Goal: Task Accomplishment & Management: Use online tool/utility

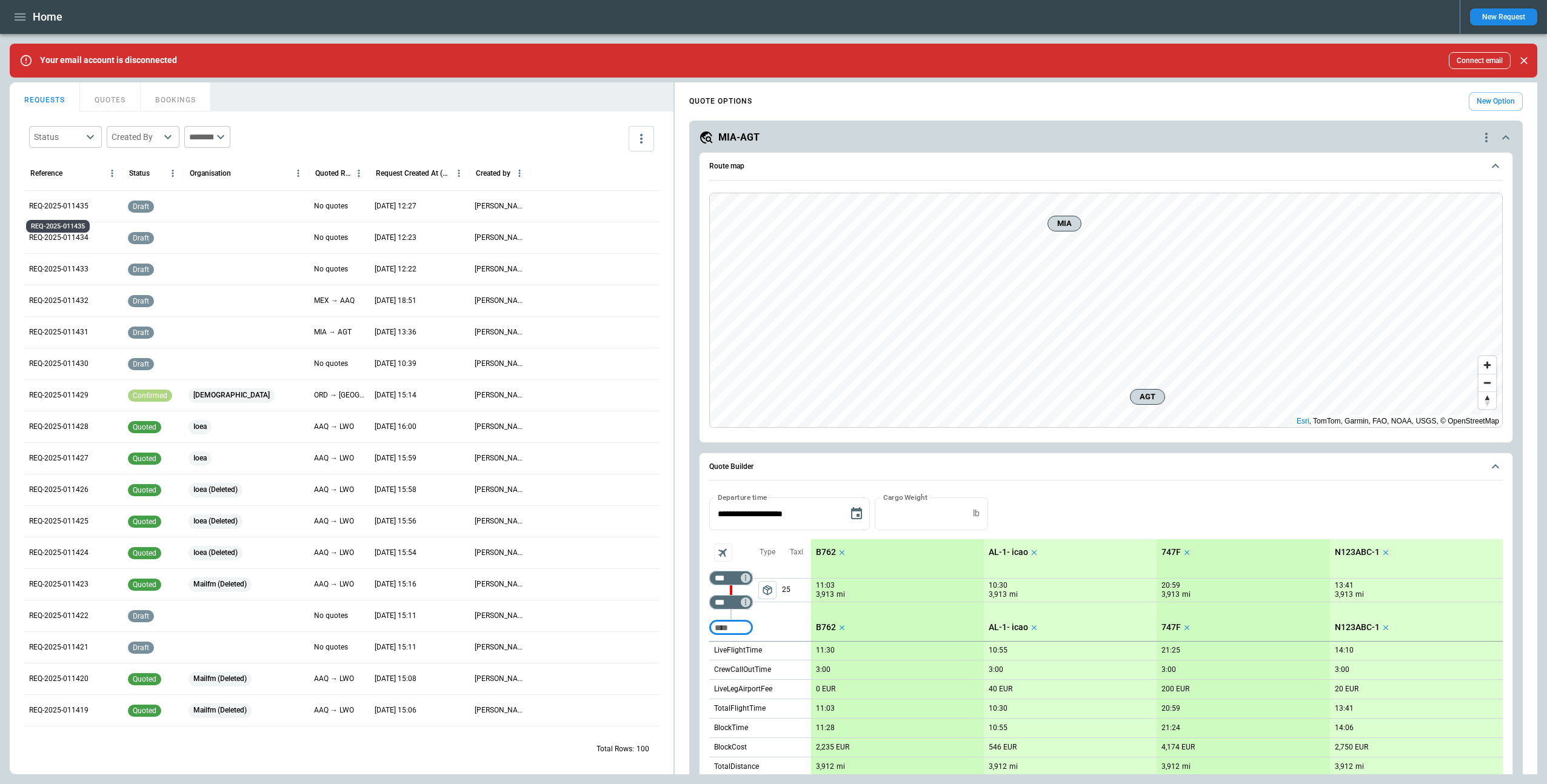
click at [60, 207] on p "REQ-2025-011435" at bounding box center [59, 206] width 59 height 10
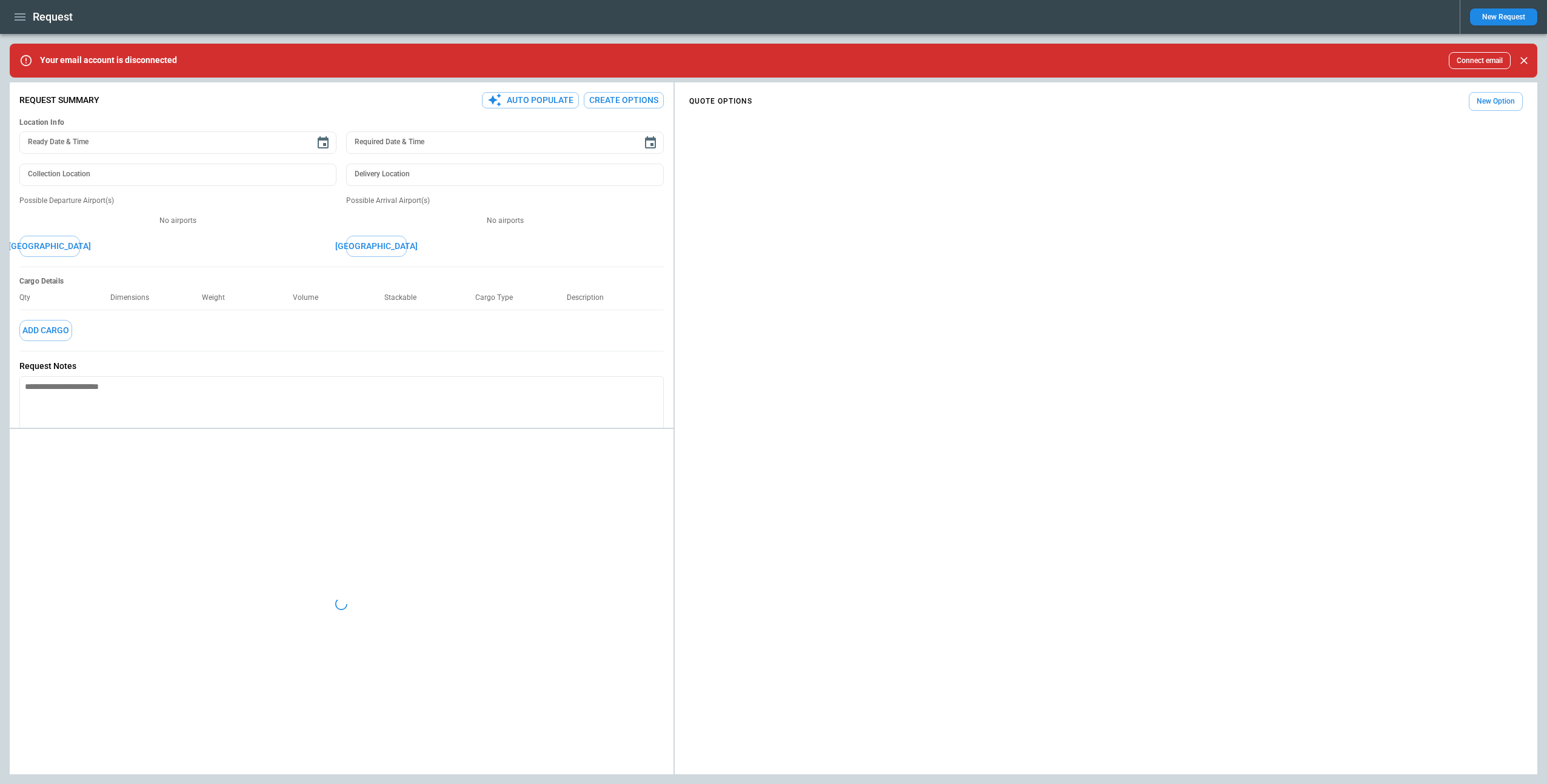
type textarea "*"
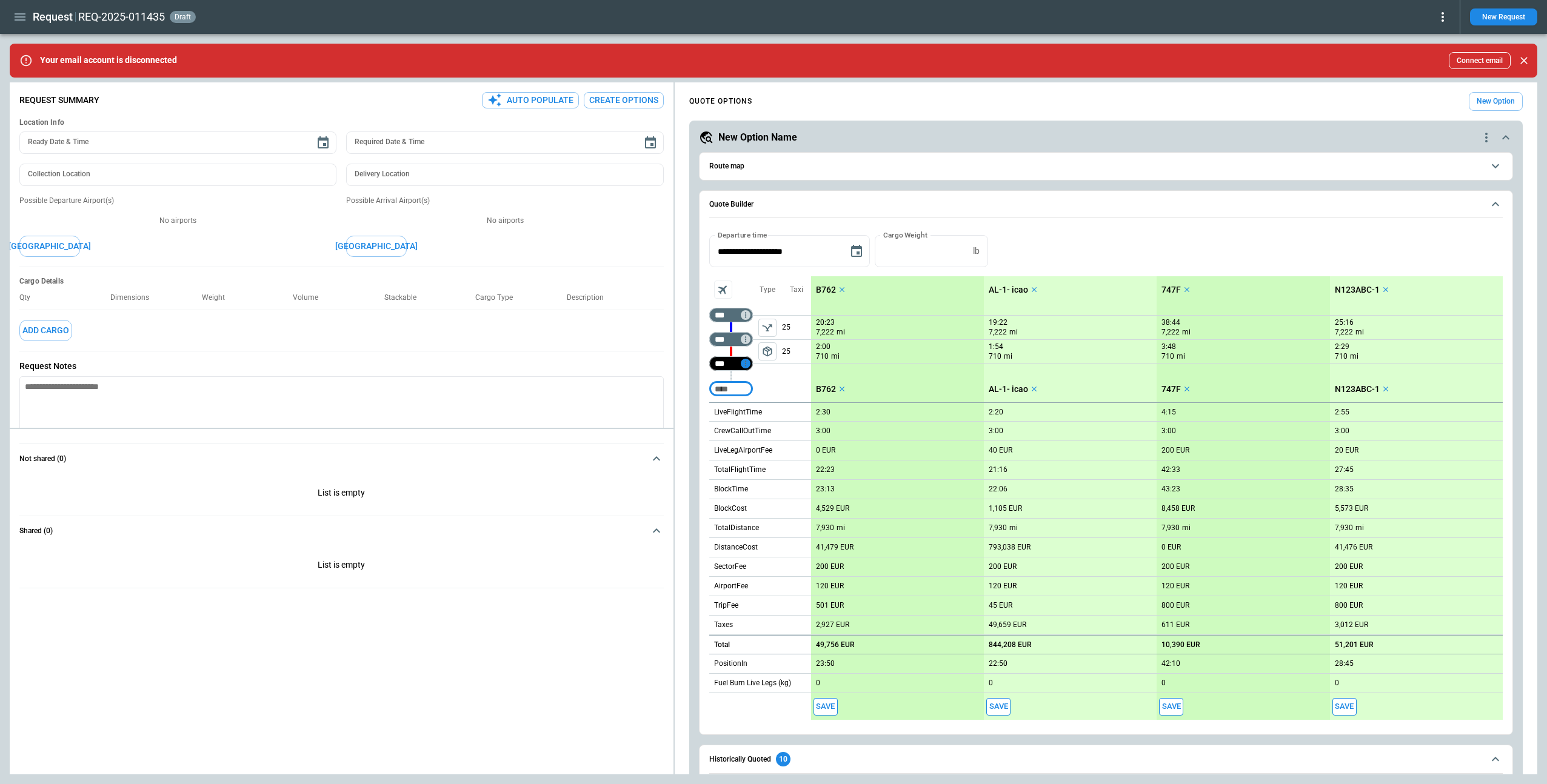
click at [746, 362] on icon "Too short" at bounding box center [745, 363] width 9 height 9
click at [768, 414] on p "Airport info" at bounding box center [764, 416] width 37 height 10
click at [683, 478] on div at bounding box center [773, 392] width 1547 height 784
click at [21, 25] on button "button" at bounding box center [20, 17] width 20 height 21
click at [30, 44] on li "Home" at bounding box center [55, 42] width 91 height 20
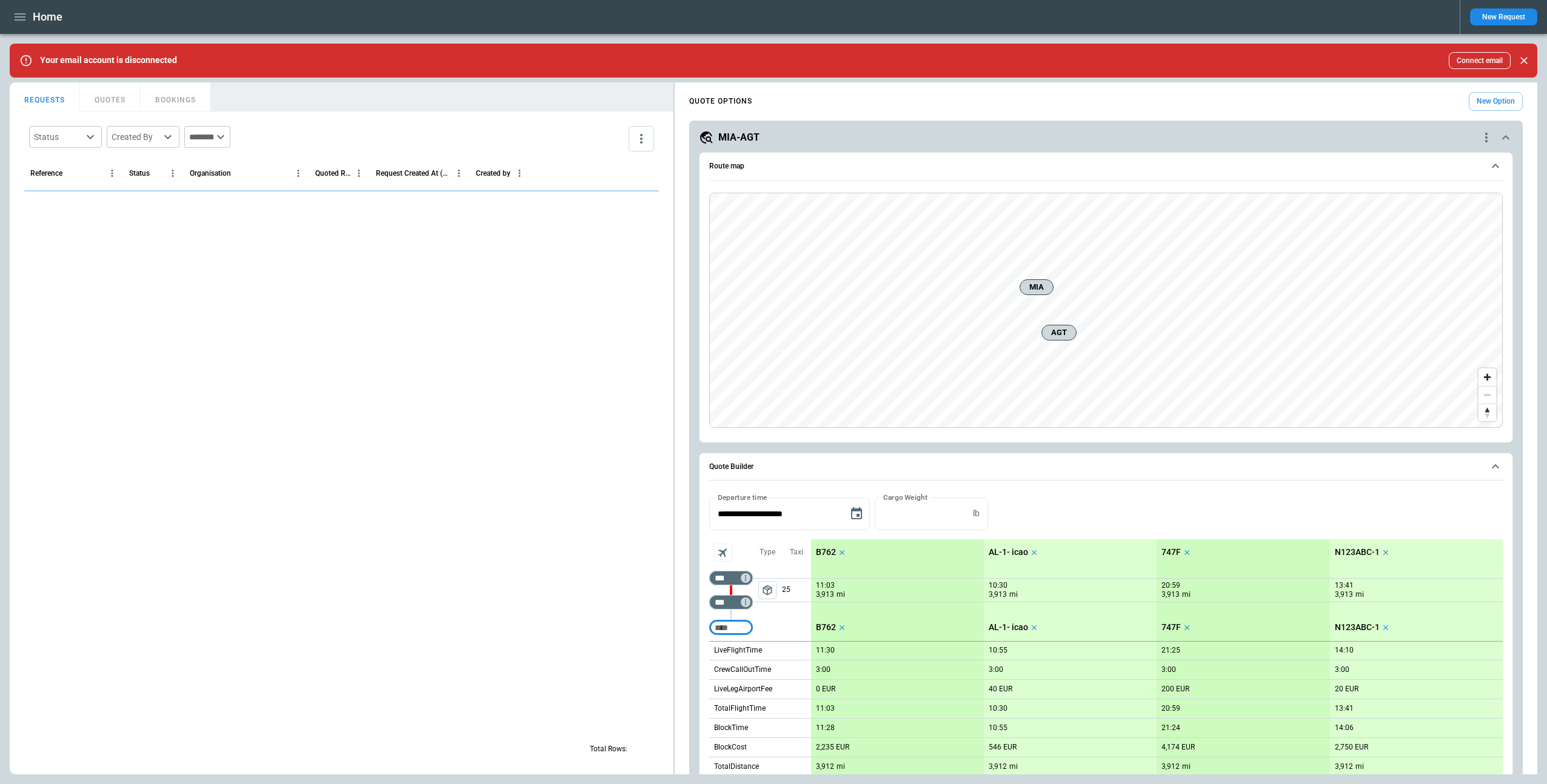
click at [20, 19] on icon "button" at bounding box center [20, 17] width 11 height 7
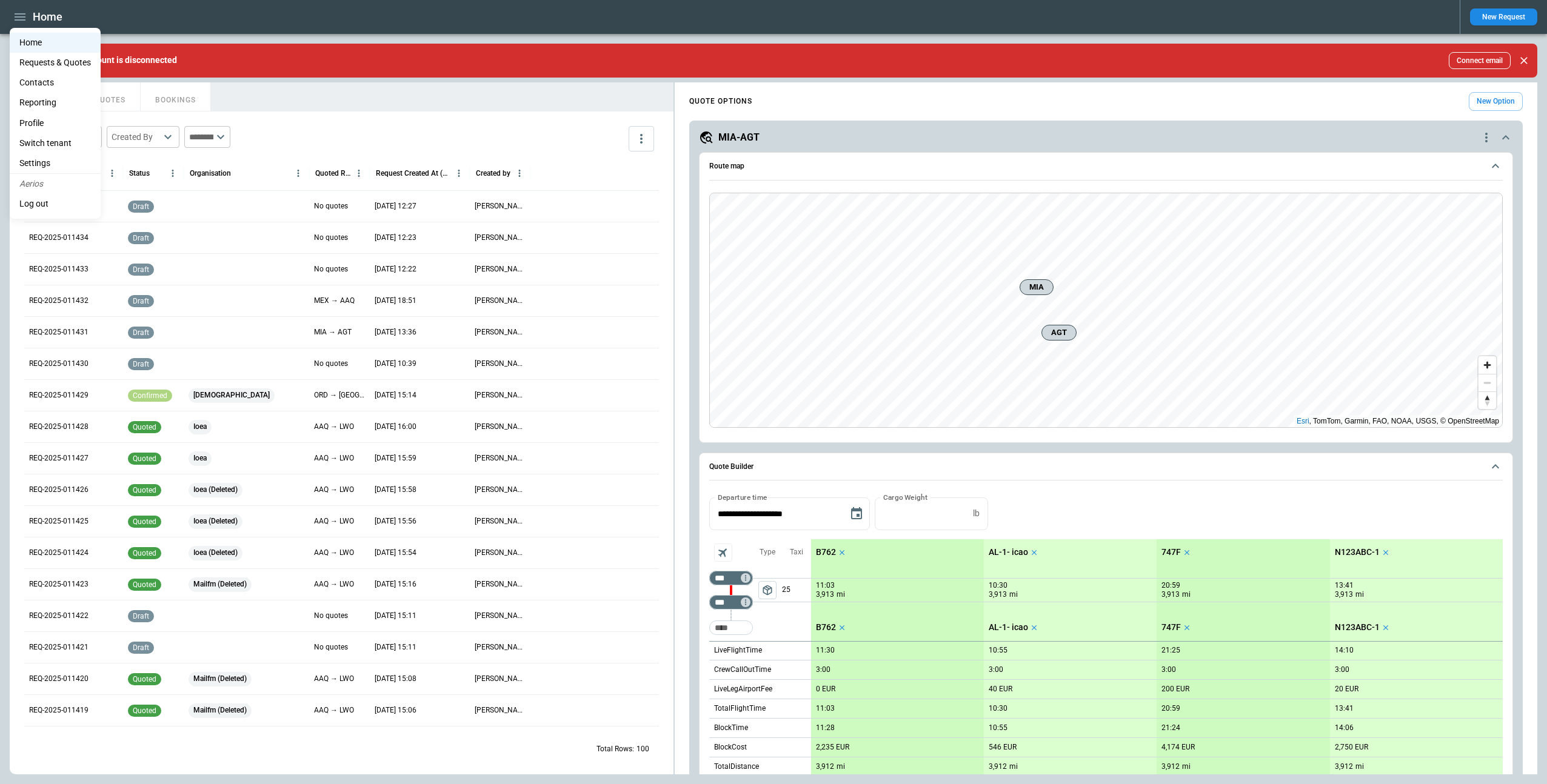
drag, startPoint x: 543, startPoint y: 301, endPoint x: 567, endPoint y: 300, distance: 24.0
click at [545, 302] on div at bounding box center [773, 392] width 1547 height 784
drag, startPoint x: 1406, startPoint y: 113, endPoint x: 1479, endPoint y: 26, distance: 113.6
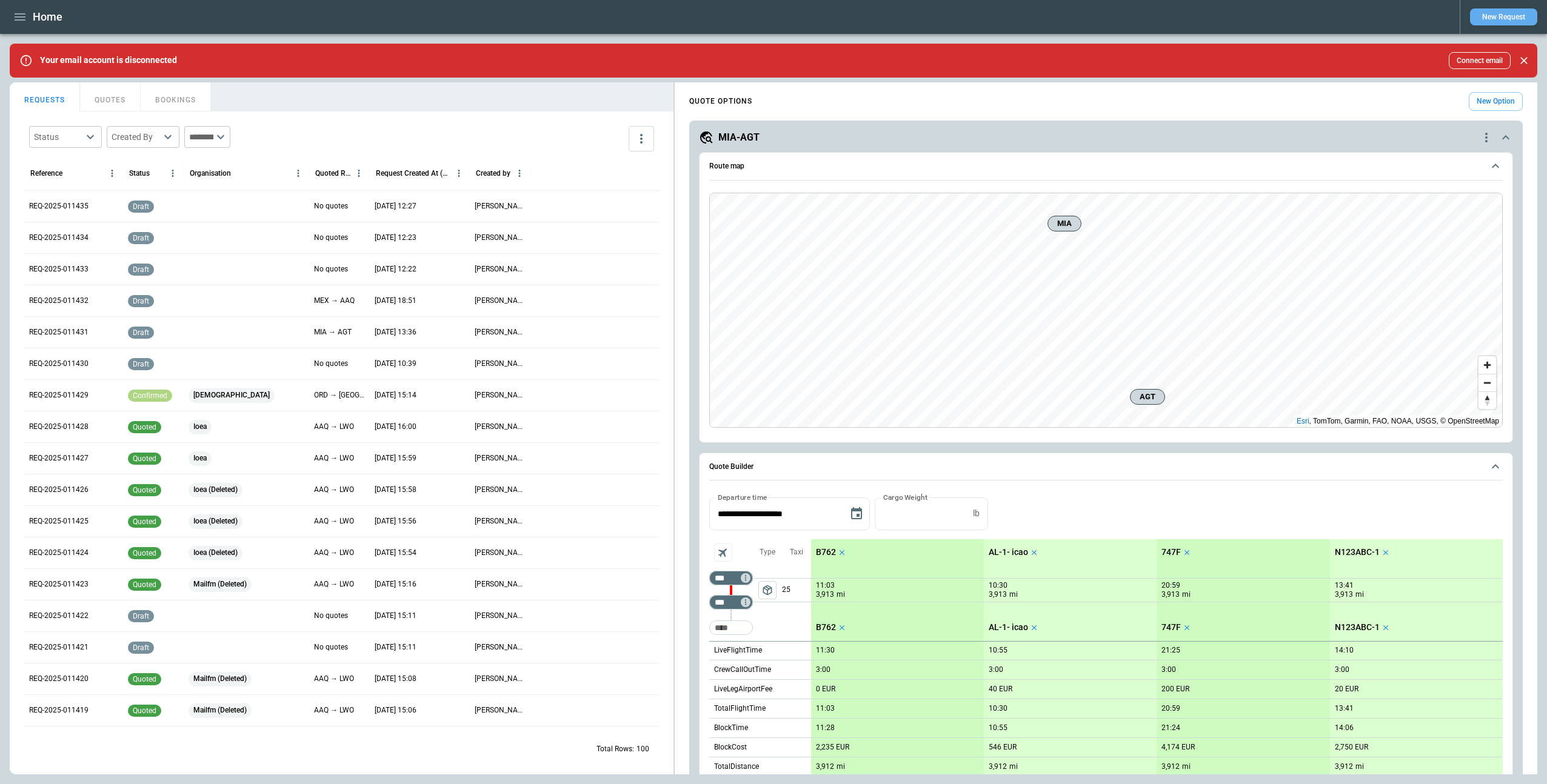
click at [1484, 17] on button "New Request" at bounding box center [1503, 17] width 67 height 17
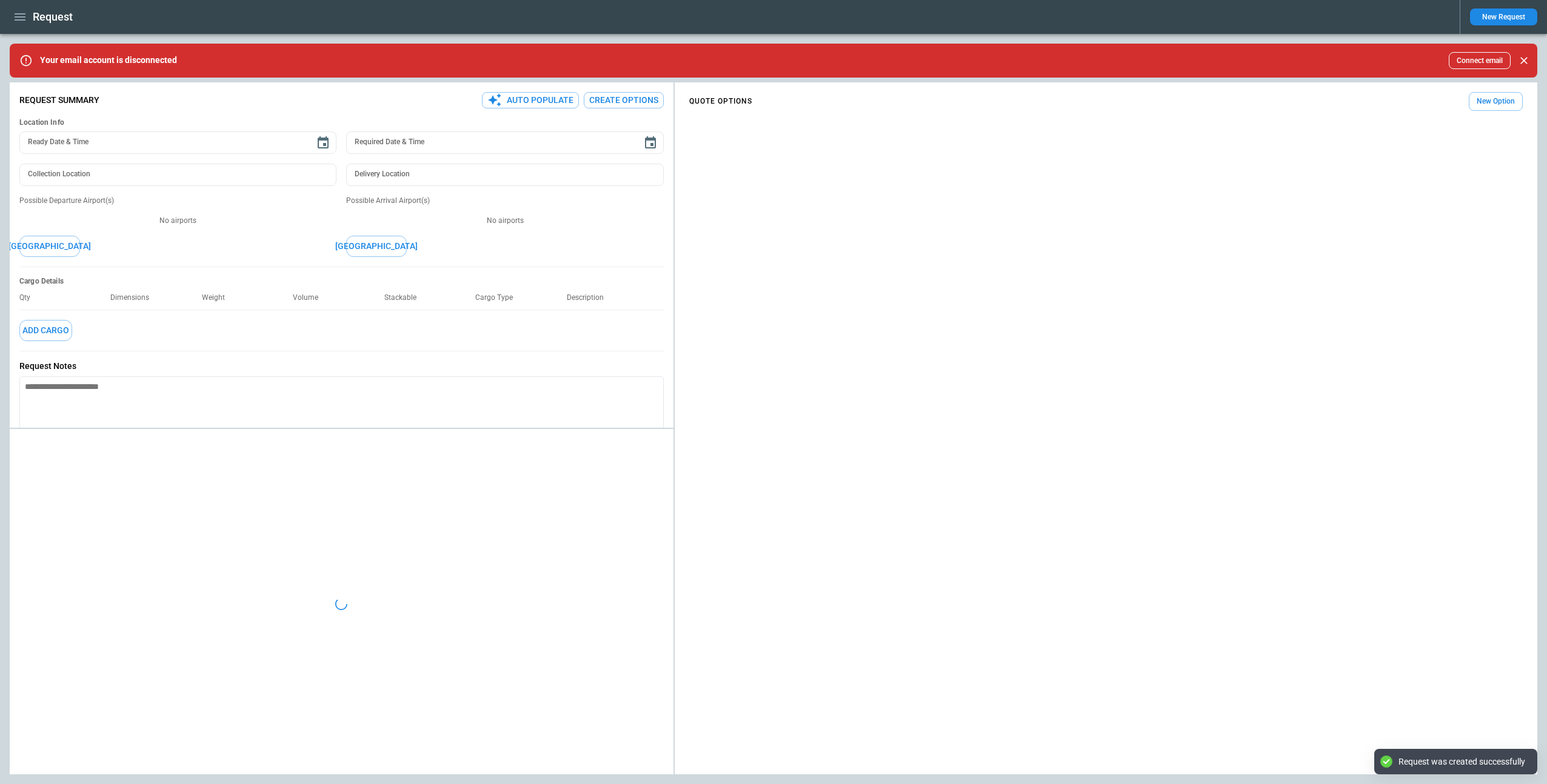
type textarea "*"
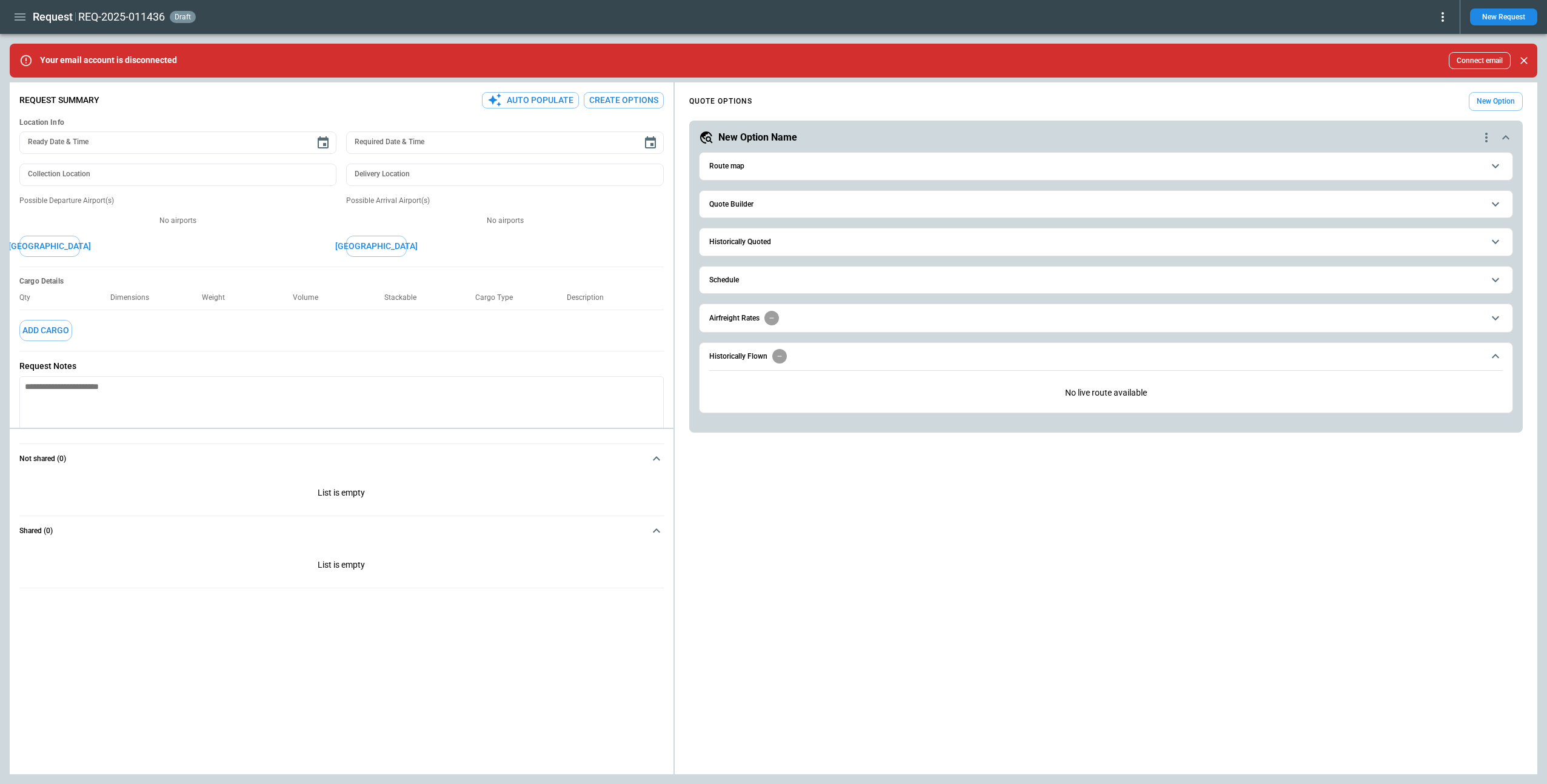
click at [757, 161] on button "Route map" at bounding box center [1106, 166] width 794 height 27
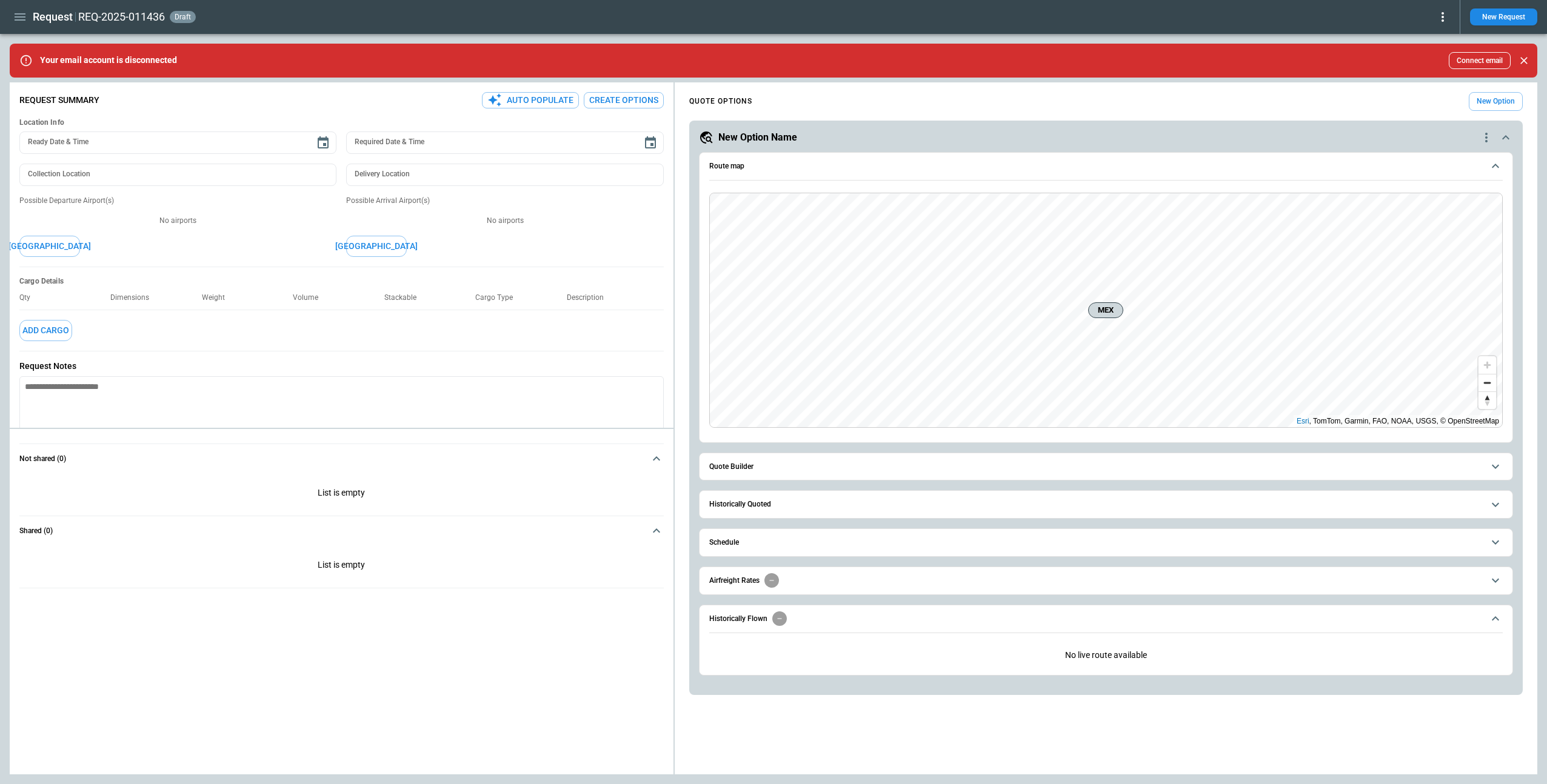
click at [758, 169] on span "Route map" at bounding box center [1096, 166] width 774 height 8
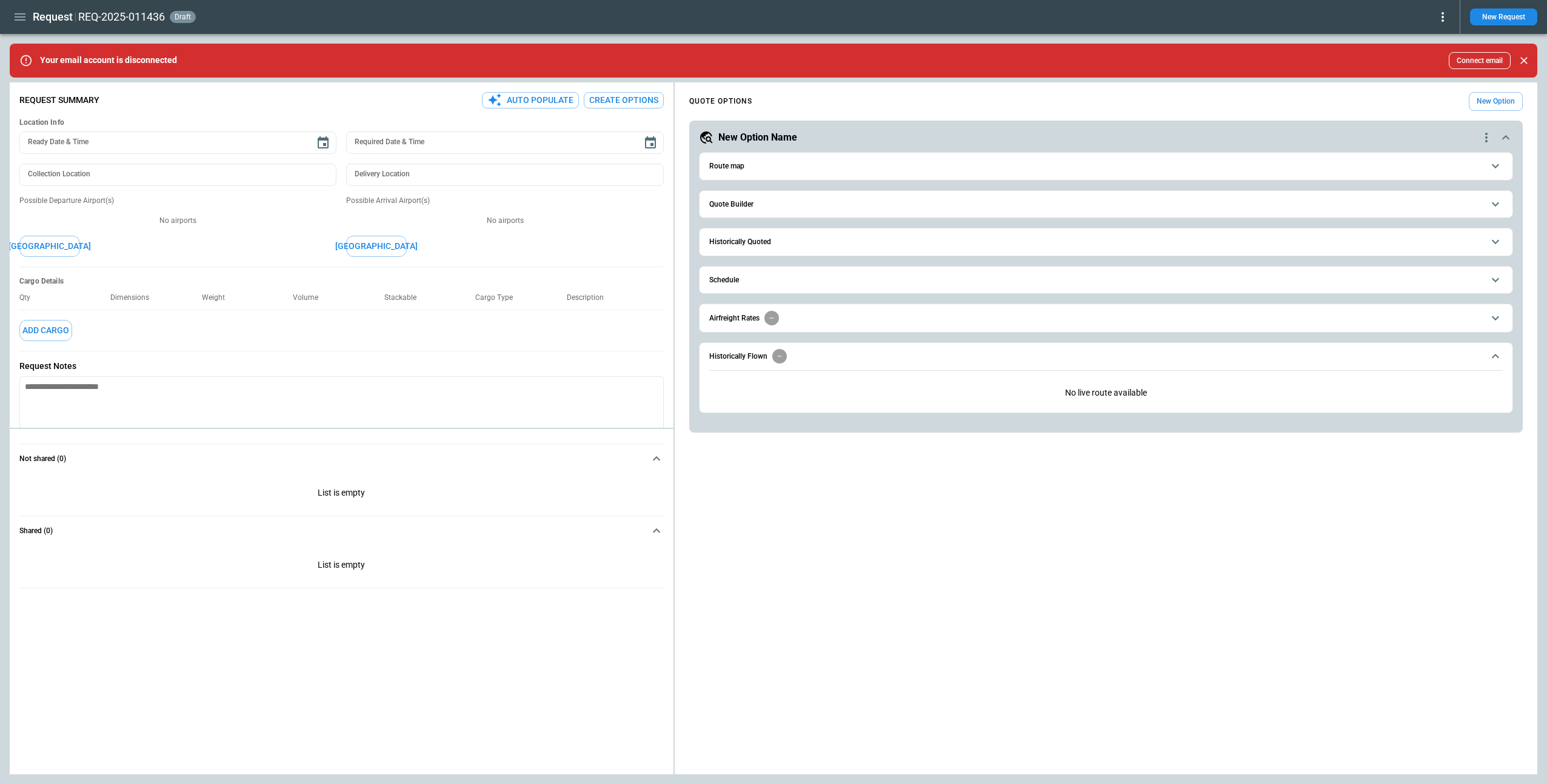
click at [752, 201] on h6 "Quote Builder" at bounding box center [731, 204] width 44 height 8
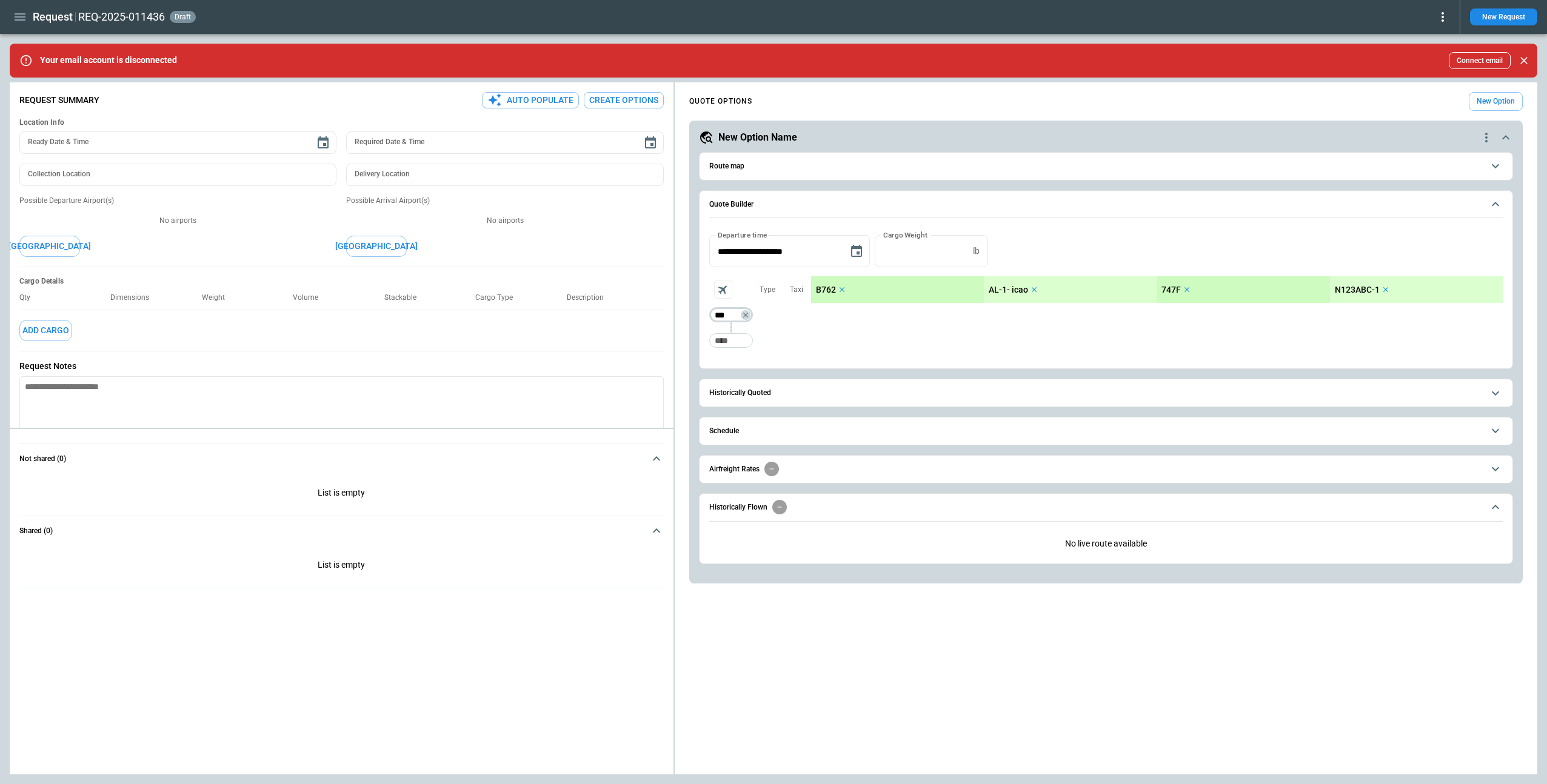
click at [726, 316] on input "***" at bounding box center [728, 315] width 34 height 12
click at [729, 334] on input "Too short" at bounding box center [731, 340] width 39 height 22
type input "***"
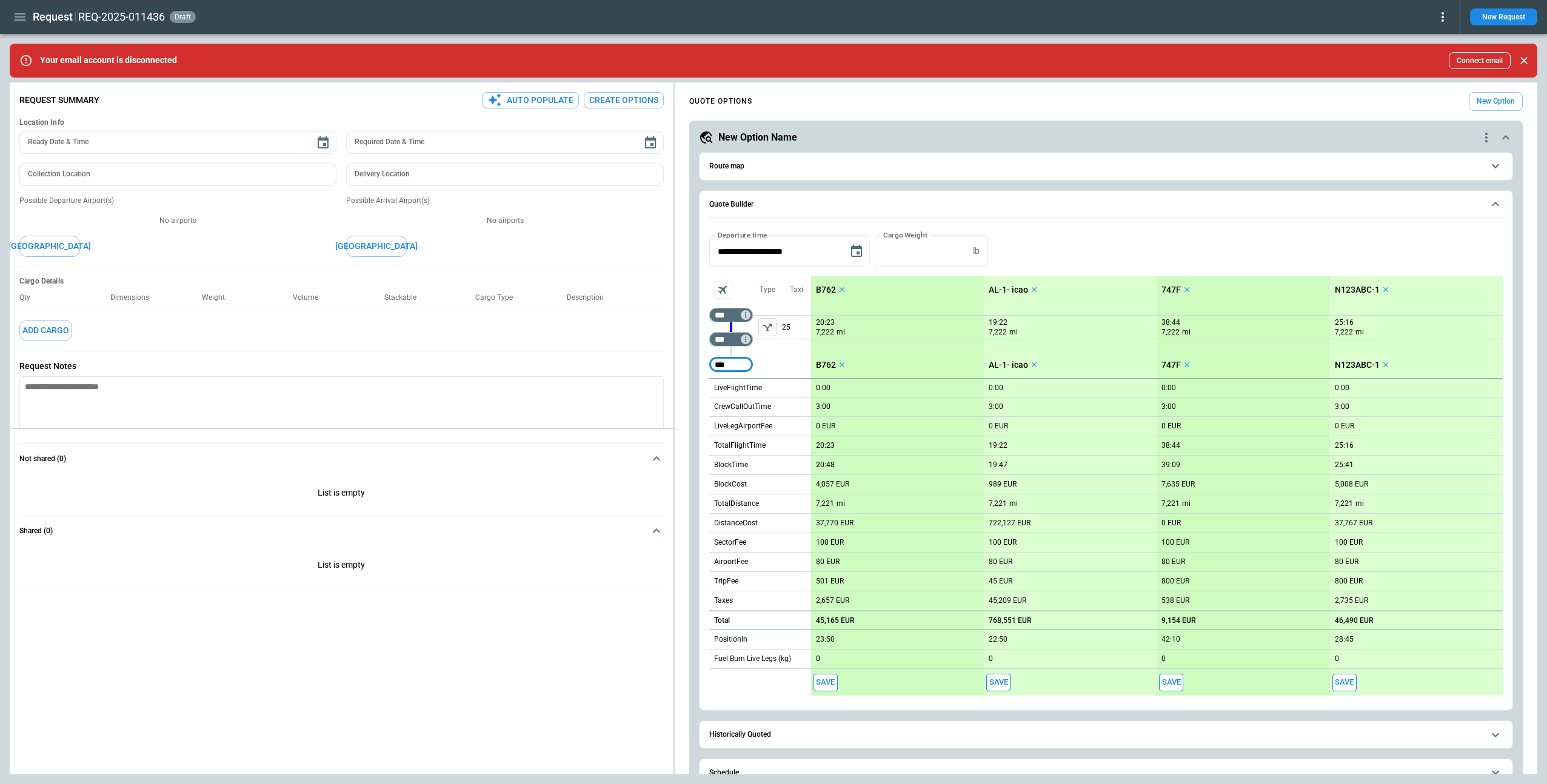
type input "***"
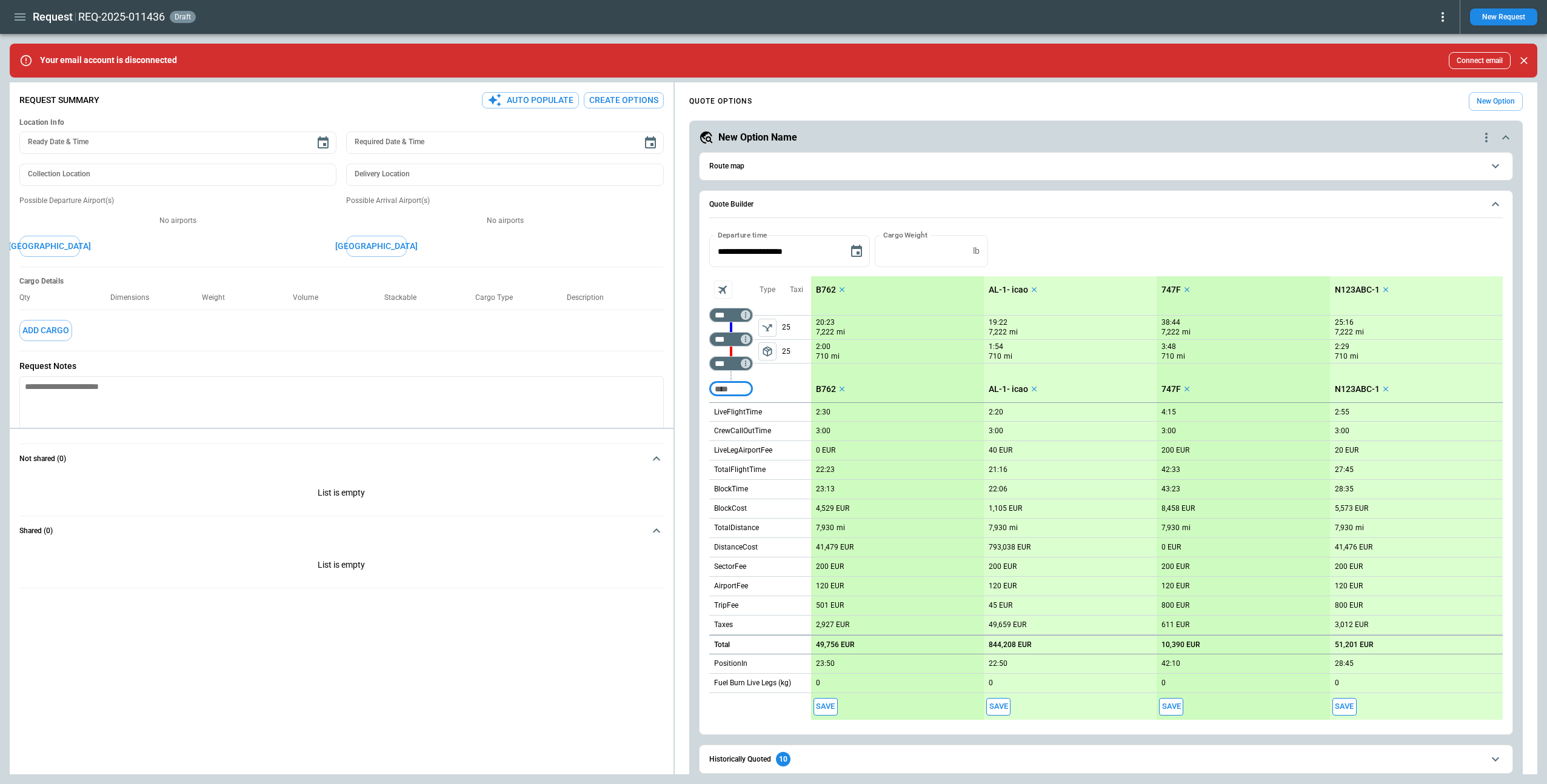
scroll to position [180, 0]
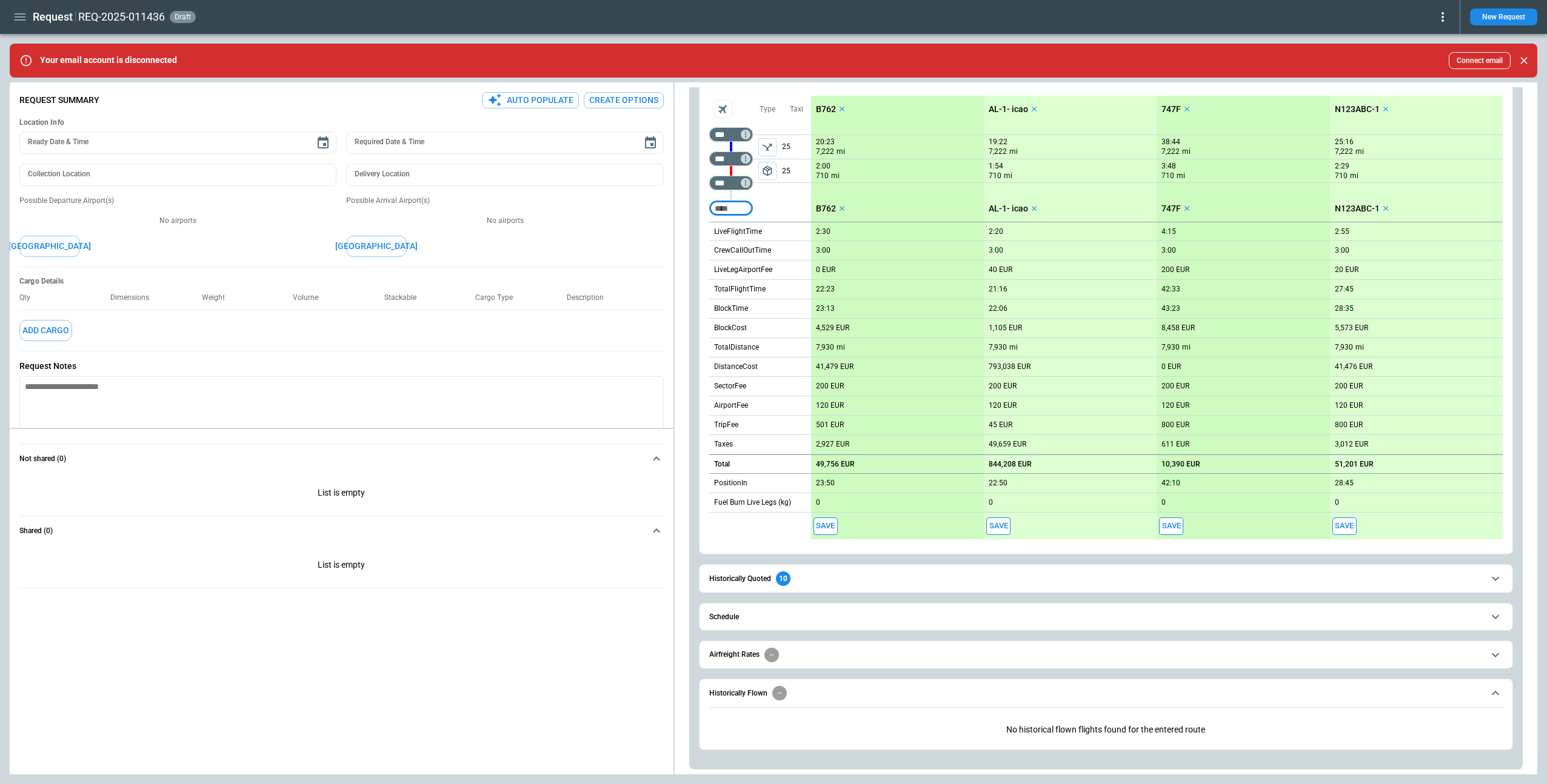
click at [768, 586] on button "Historically Quoted 10" at bounding box center [1106, 578] width 794 height 27
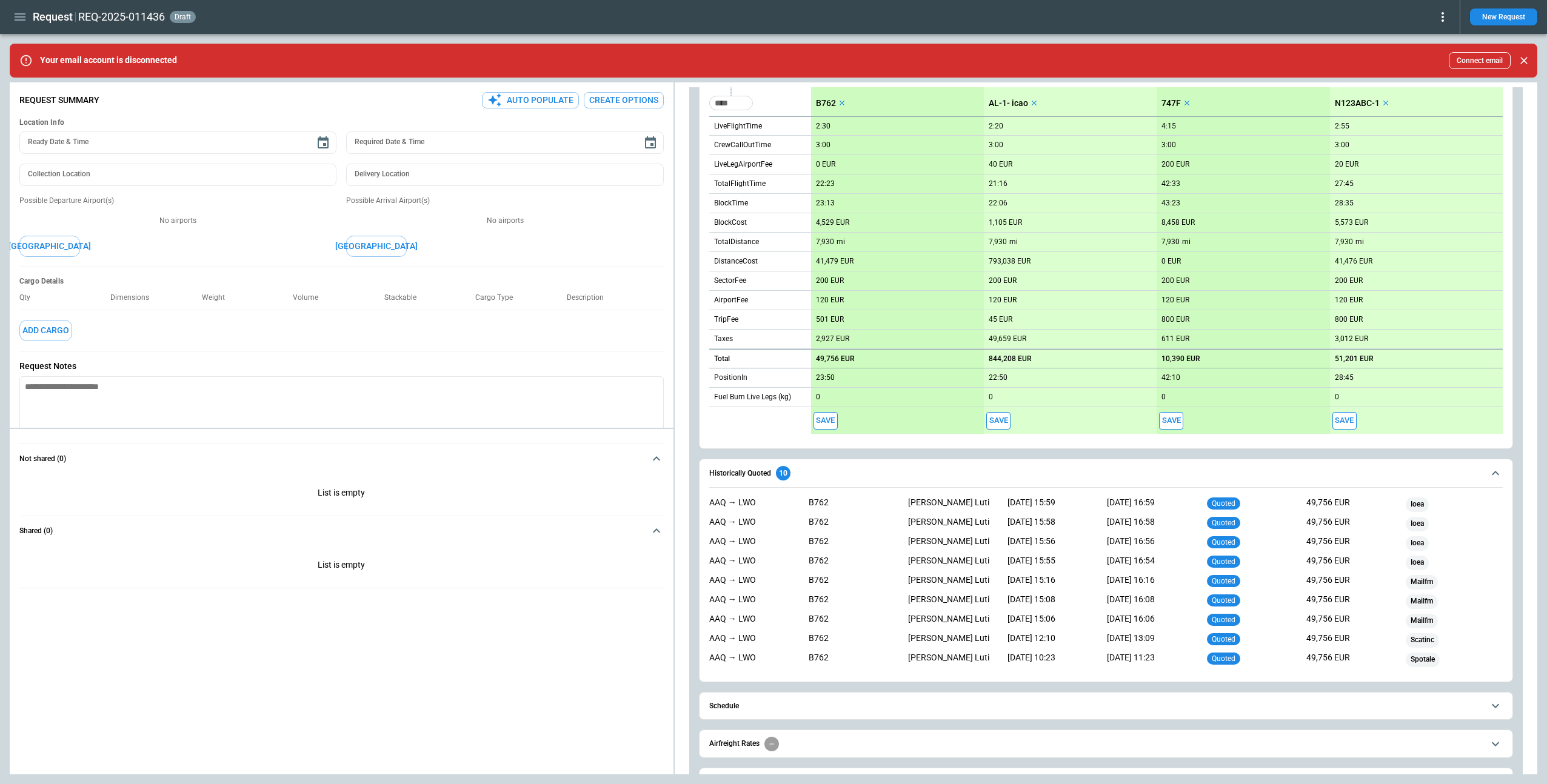
scroll to position [375, 0]
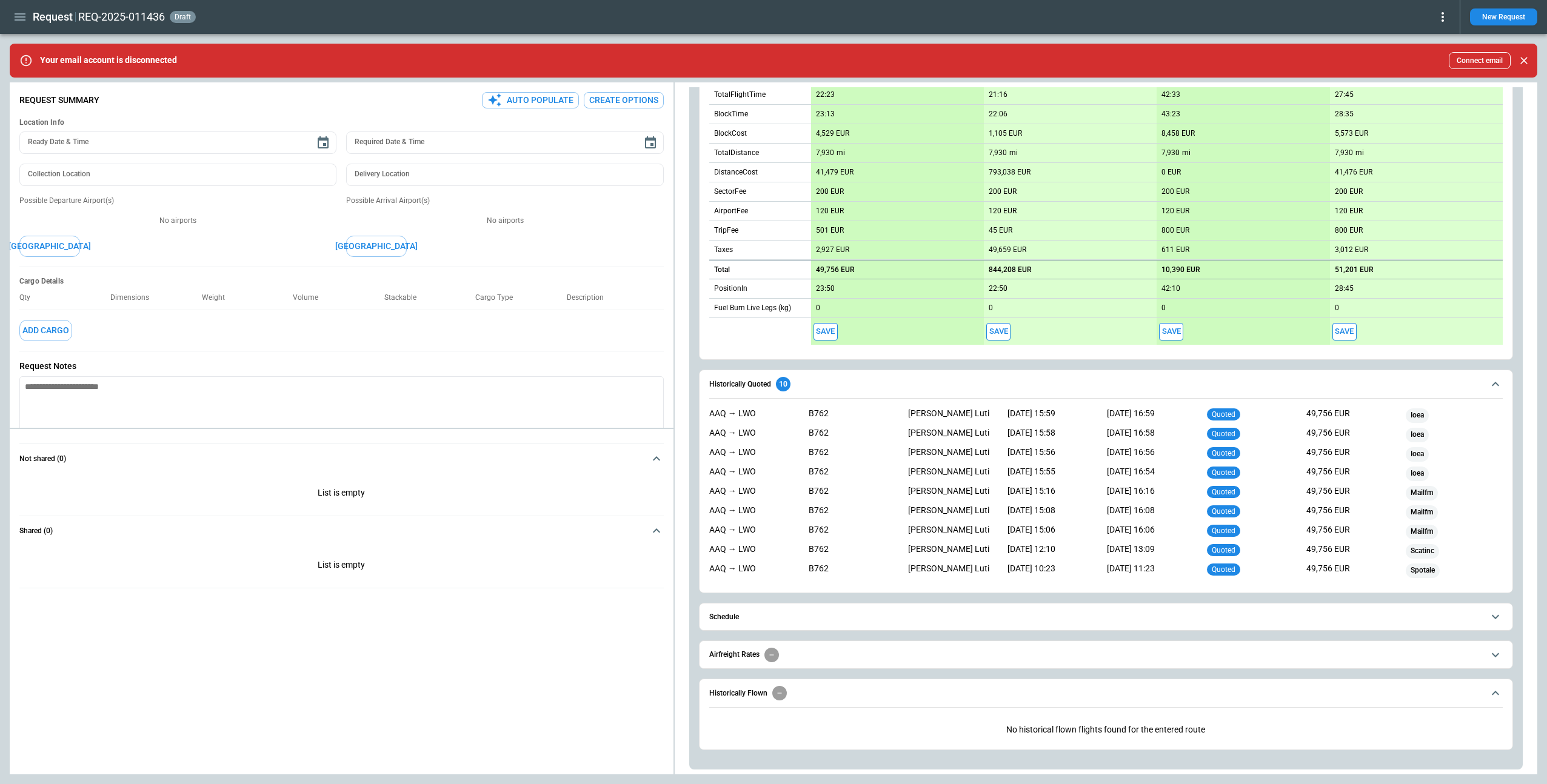
click at [739, 622] on button "Schedule" at bounding box center [1106, 617] width 794 height 27
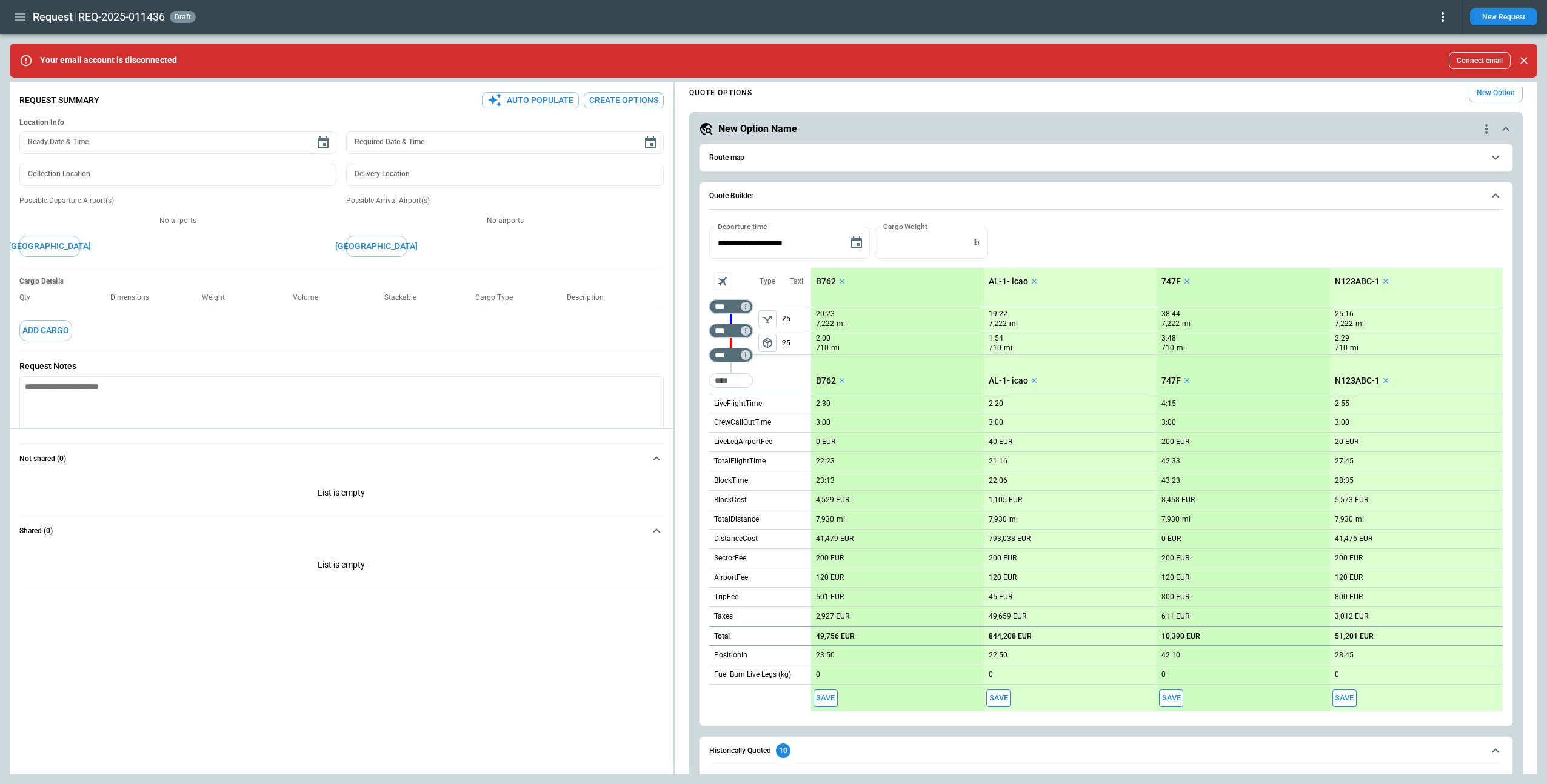
scroll to position [0, 0]
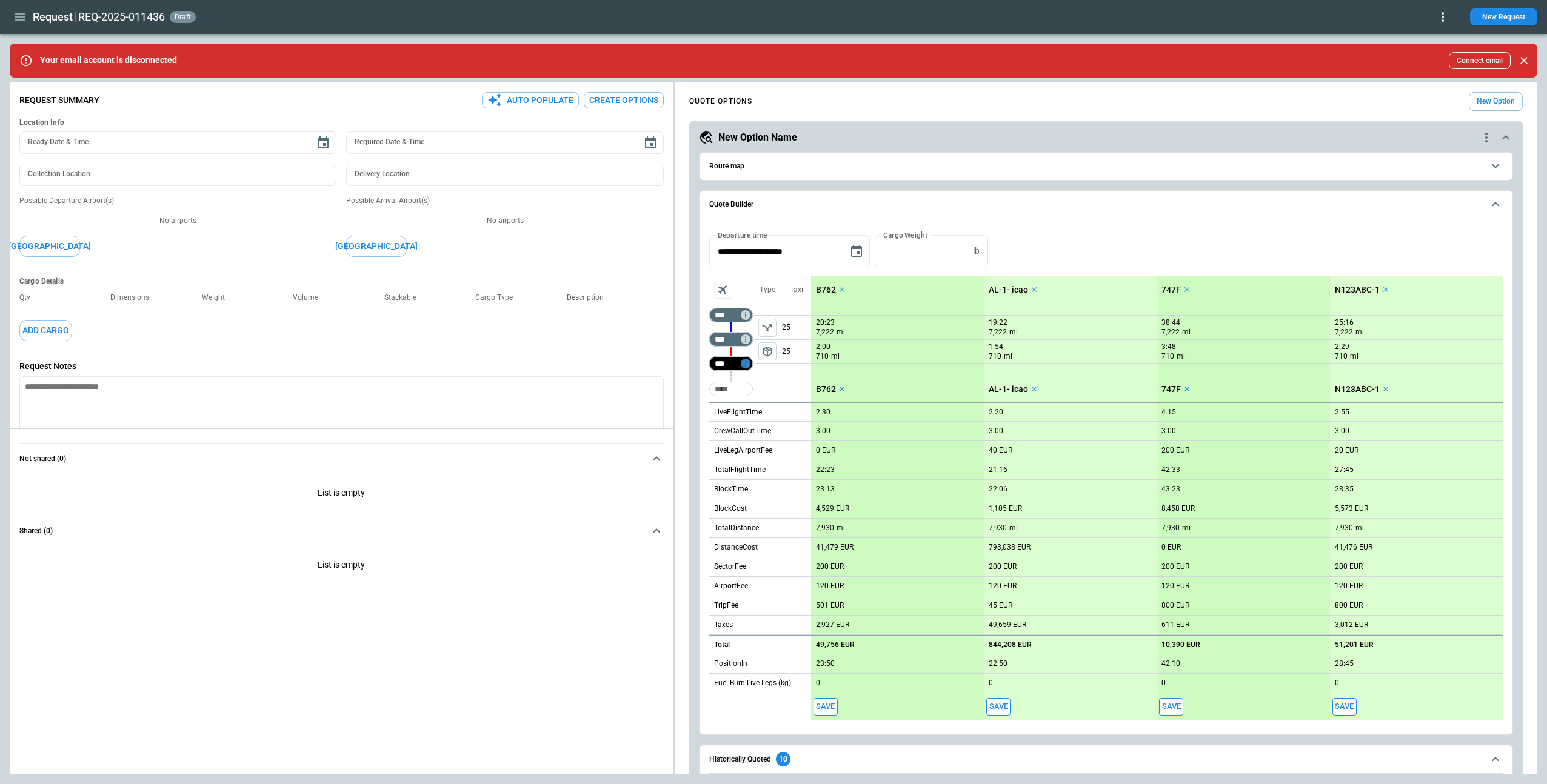
click at [749, 364] on icon "Too short" at bounding box center [745, 363] width 9 height 9
click at [761, 413] on p "Airport info" at bounding box center [764, 416] width 37 height 10
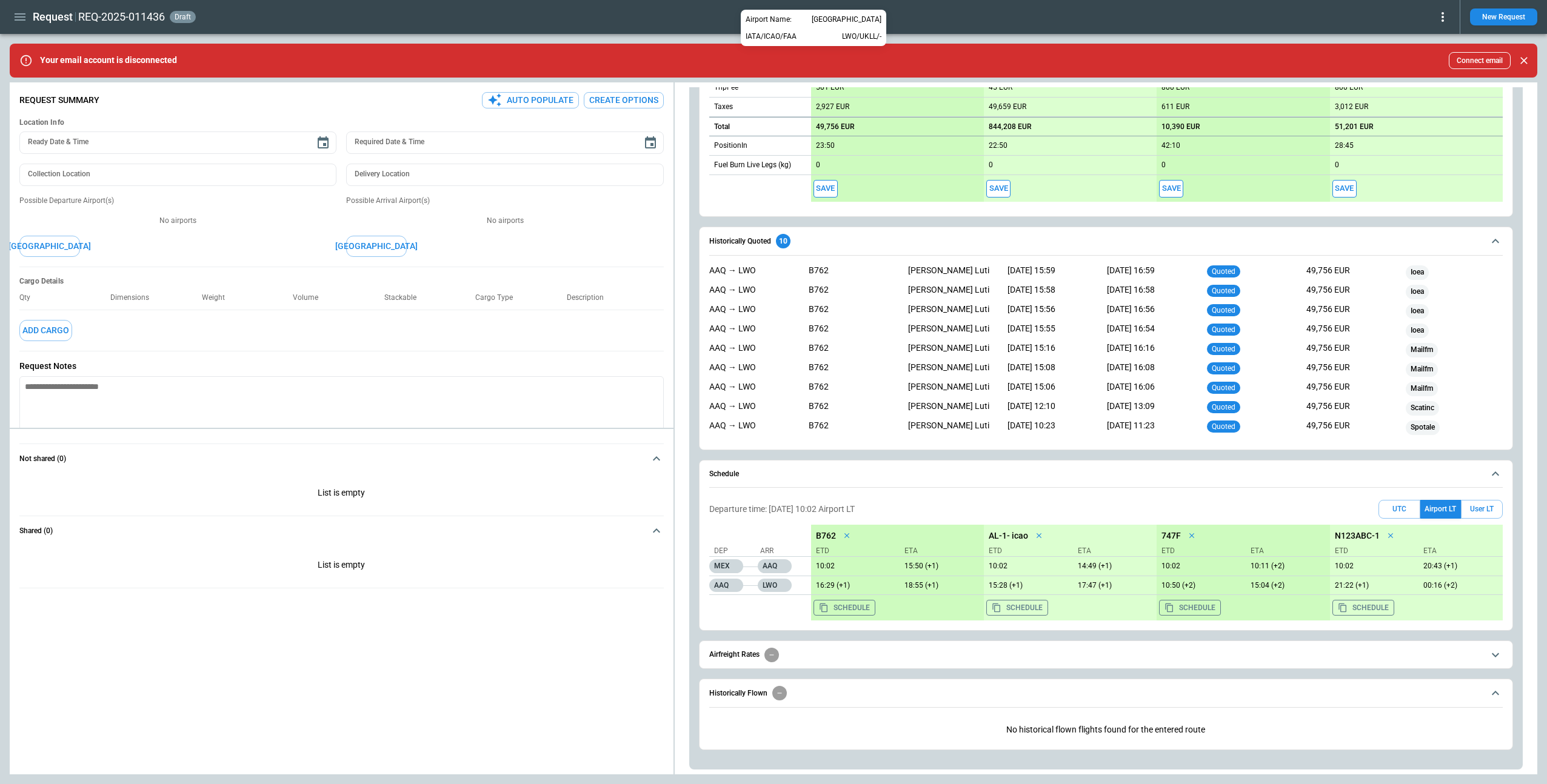
click at [694, 390] on div at bounding box center [773, 392] width 1547 height 784
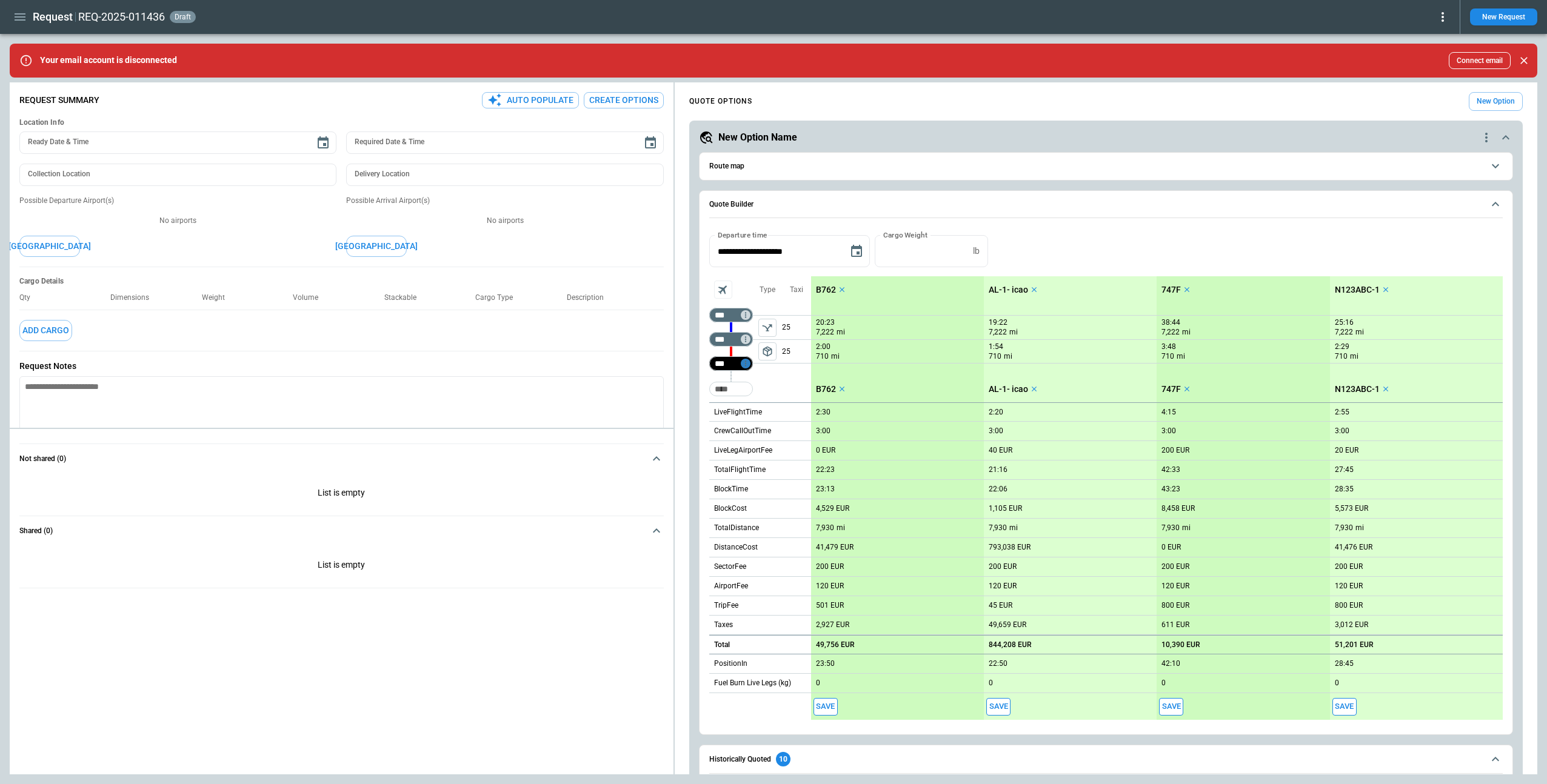
click at [744, 366] on icon "Too short" at bounding box center [745, 363] width 9 height 9
click at [753, 413] on p "Airport info" at bounding box center [764, 416] width 37 height 10
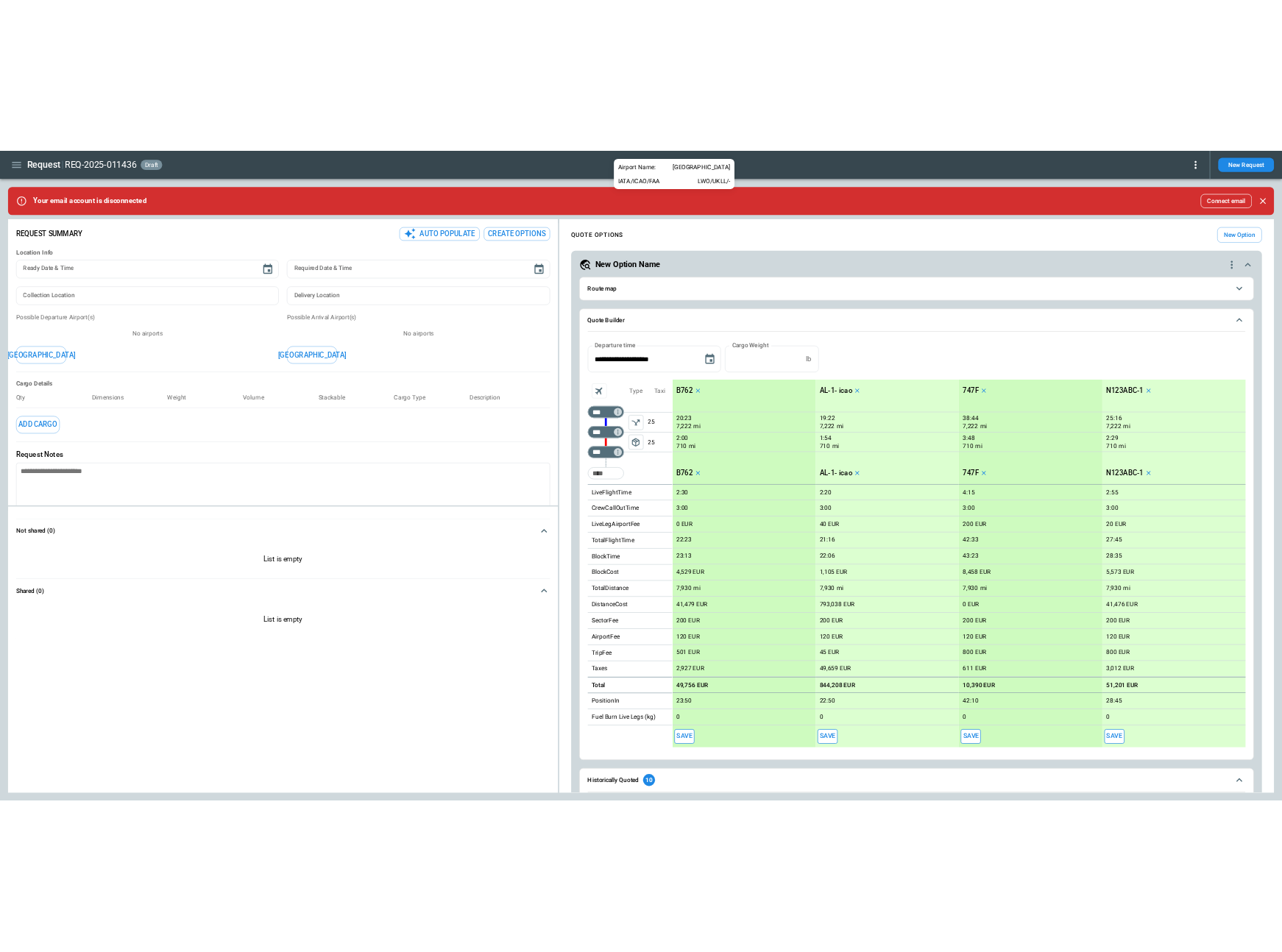
scroll to position [629, 0]
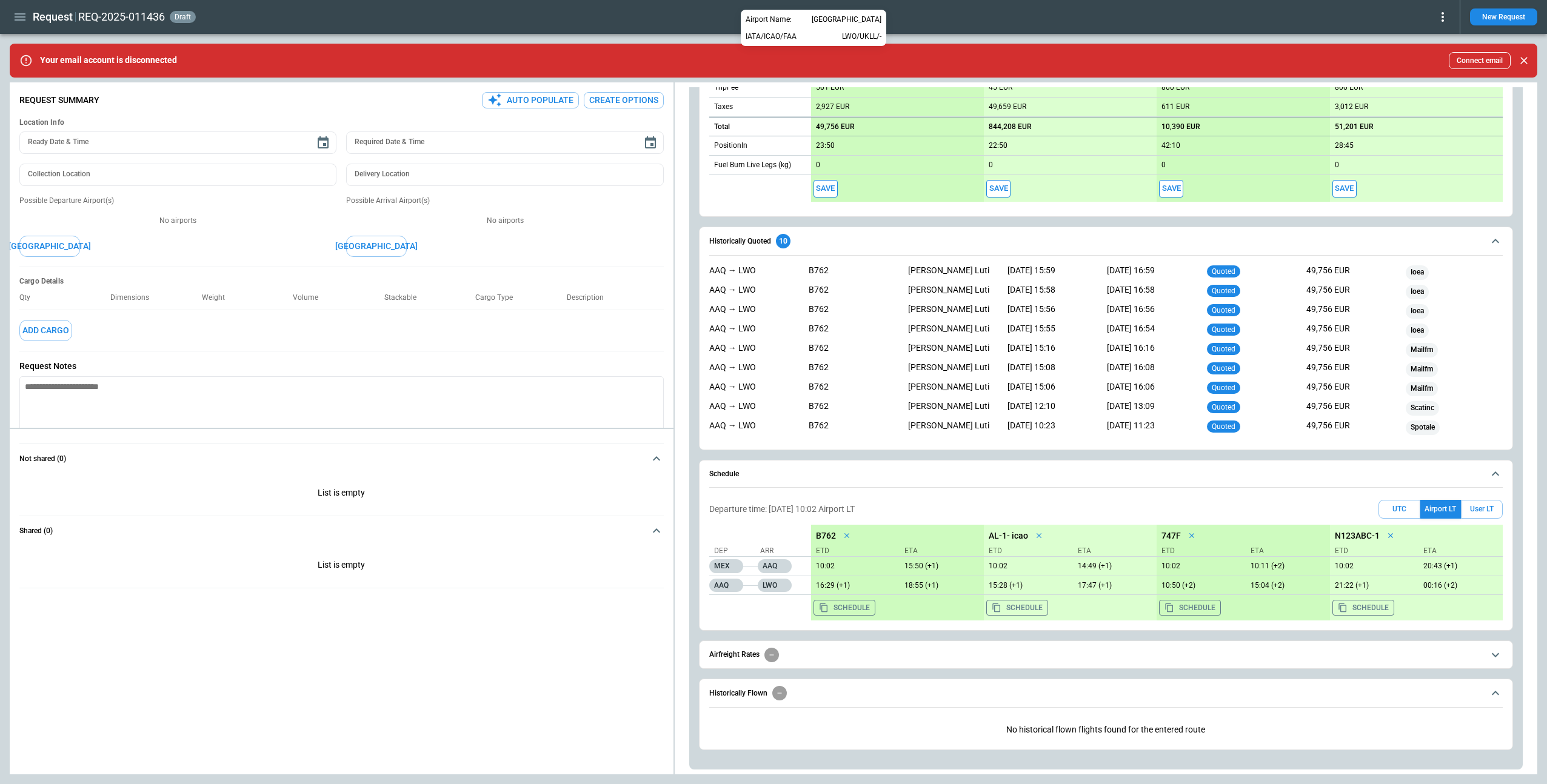
click at [682, 383] on div at bounding box center [773, 392] width 1547 height 784
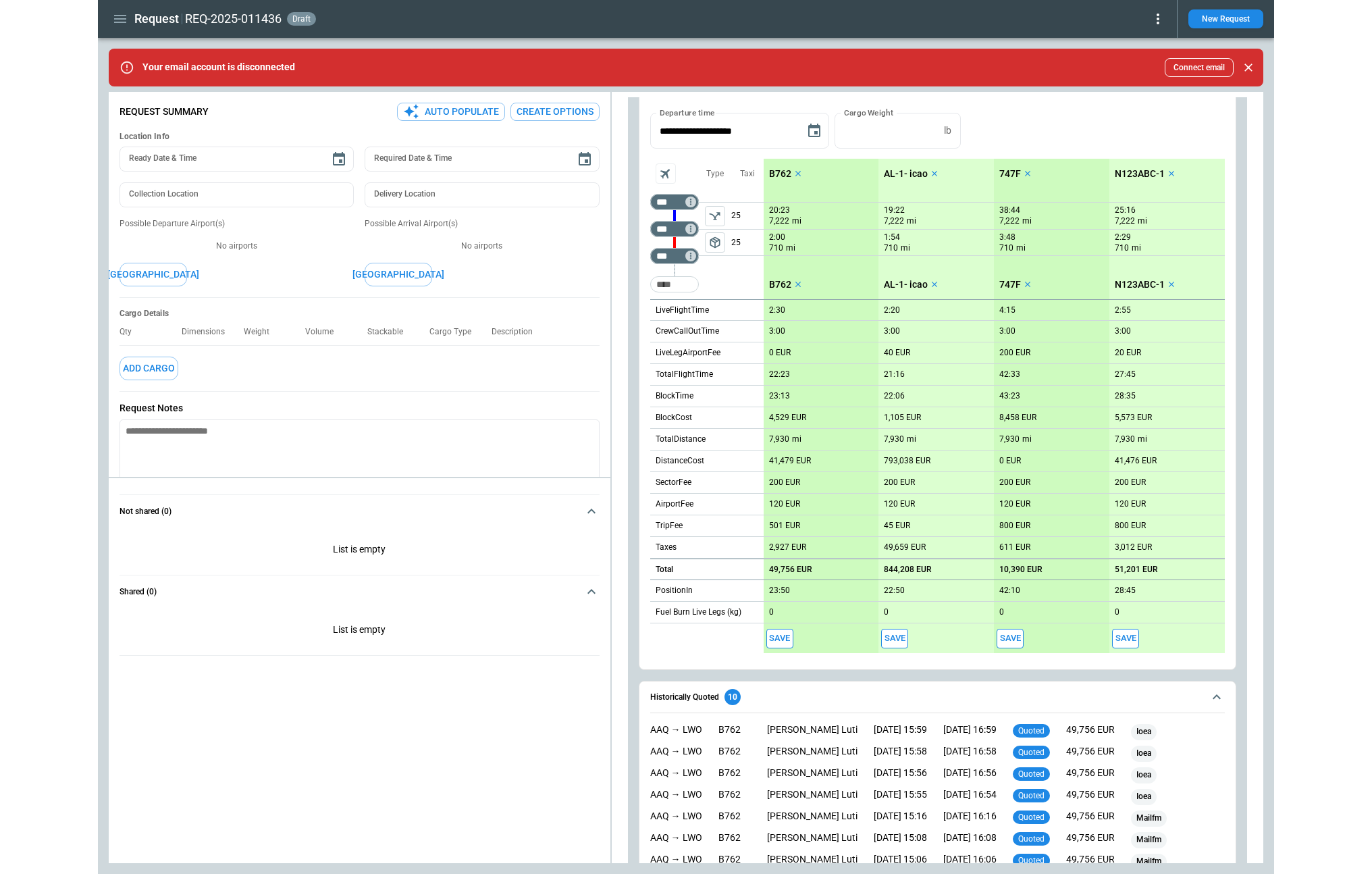
scroll to position [0, 0]
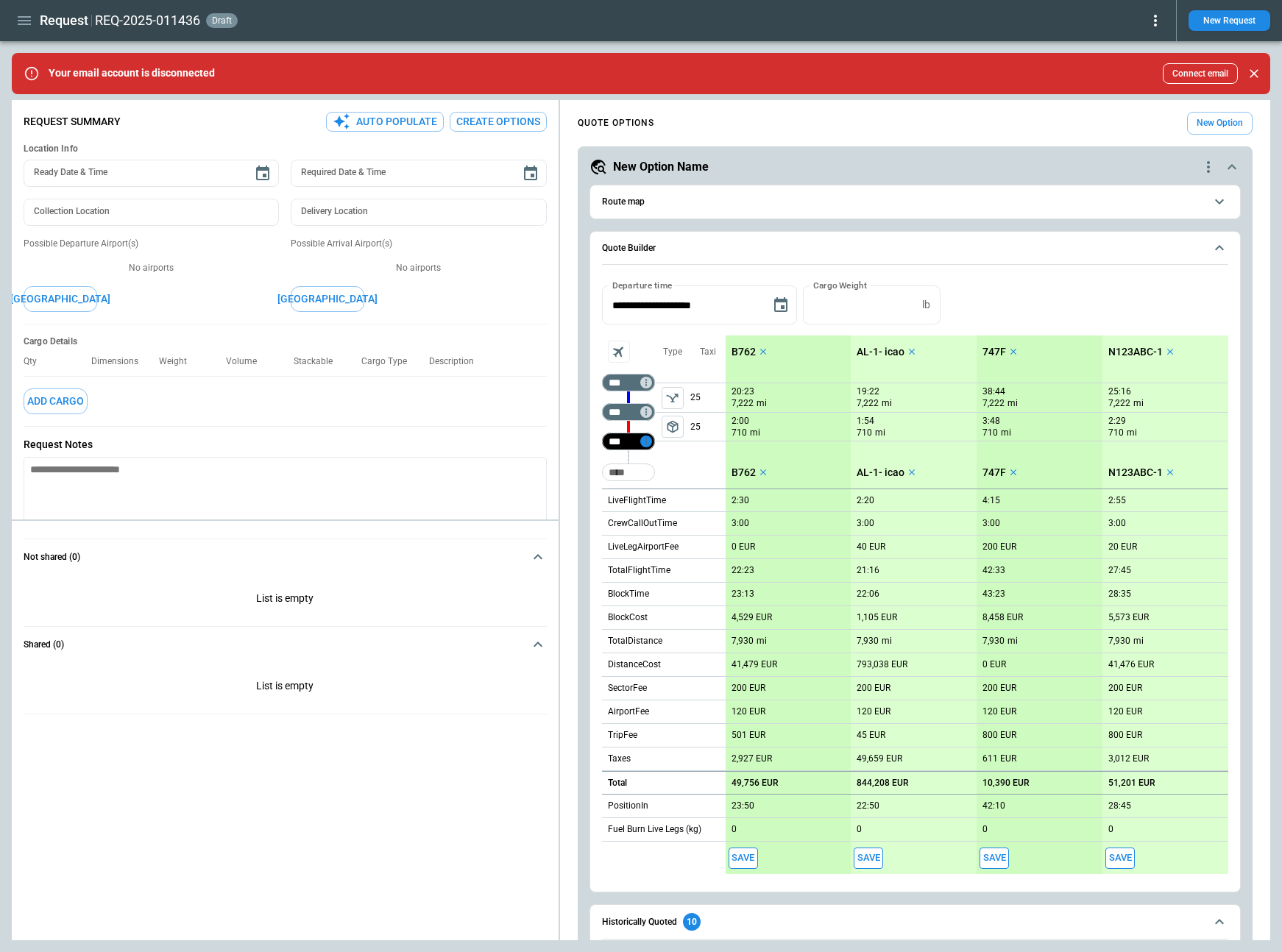
click at [644, 441] on icon "Too short" at bounding box center [646, 441] width 10 height 10
click at [671, 506] on p "Airport info" at bounding box center [669, 505] width 45 height 13
click at [577, 475] on div at bounding box center [641, 476] width 1282 height 952
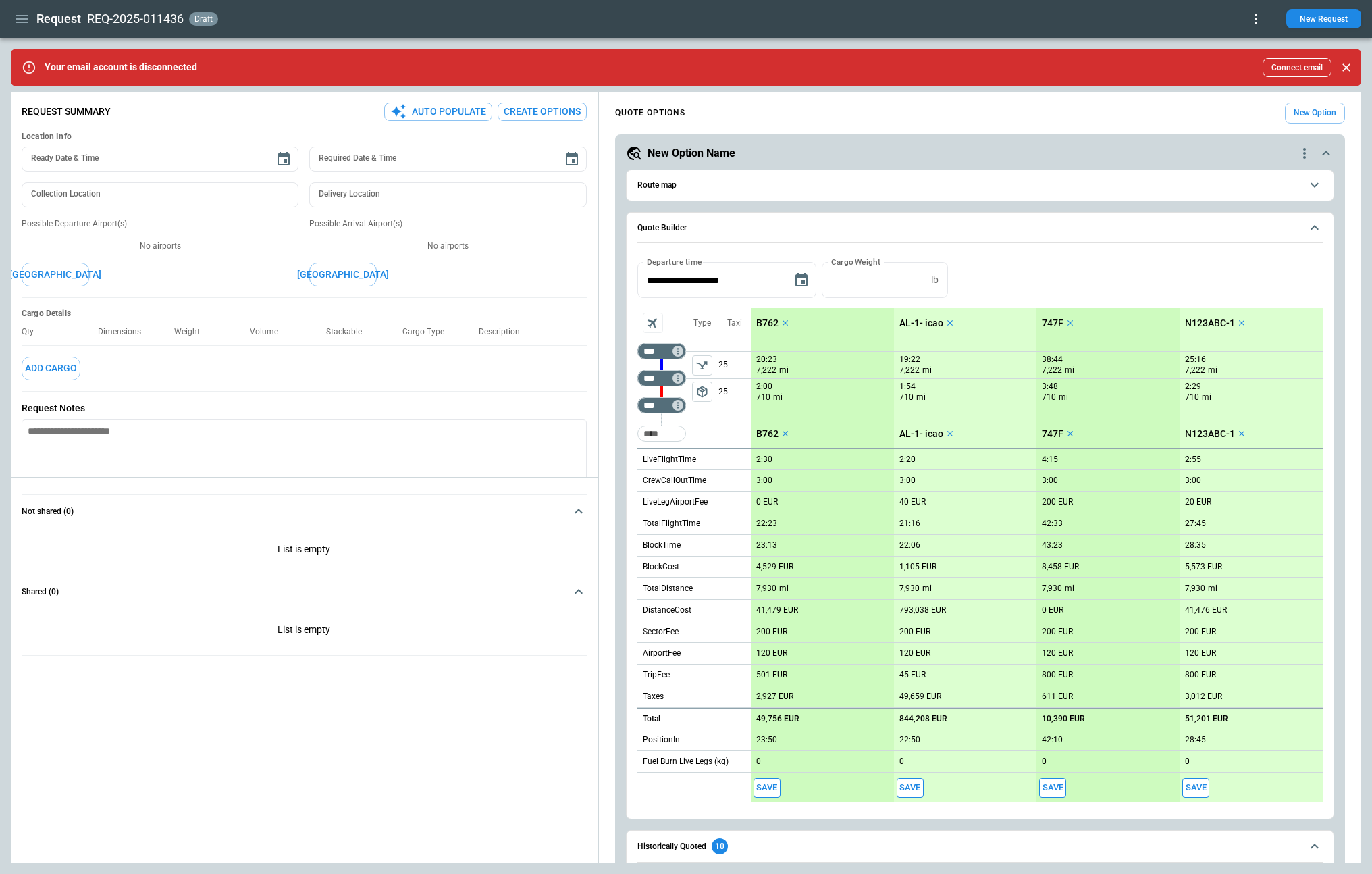
type textarea "*"
click at [679, 407] on icon "Too short" at bounding box center [678, 405] width 10 height 10
click at [705, 463] on p "Airport info" at bounding box center [699, 463] width 41 height 12
click at [1360, 291] on div at bounding box center [686, 437] width 1372 height 874
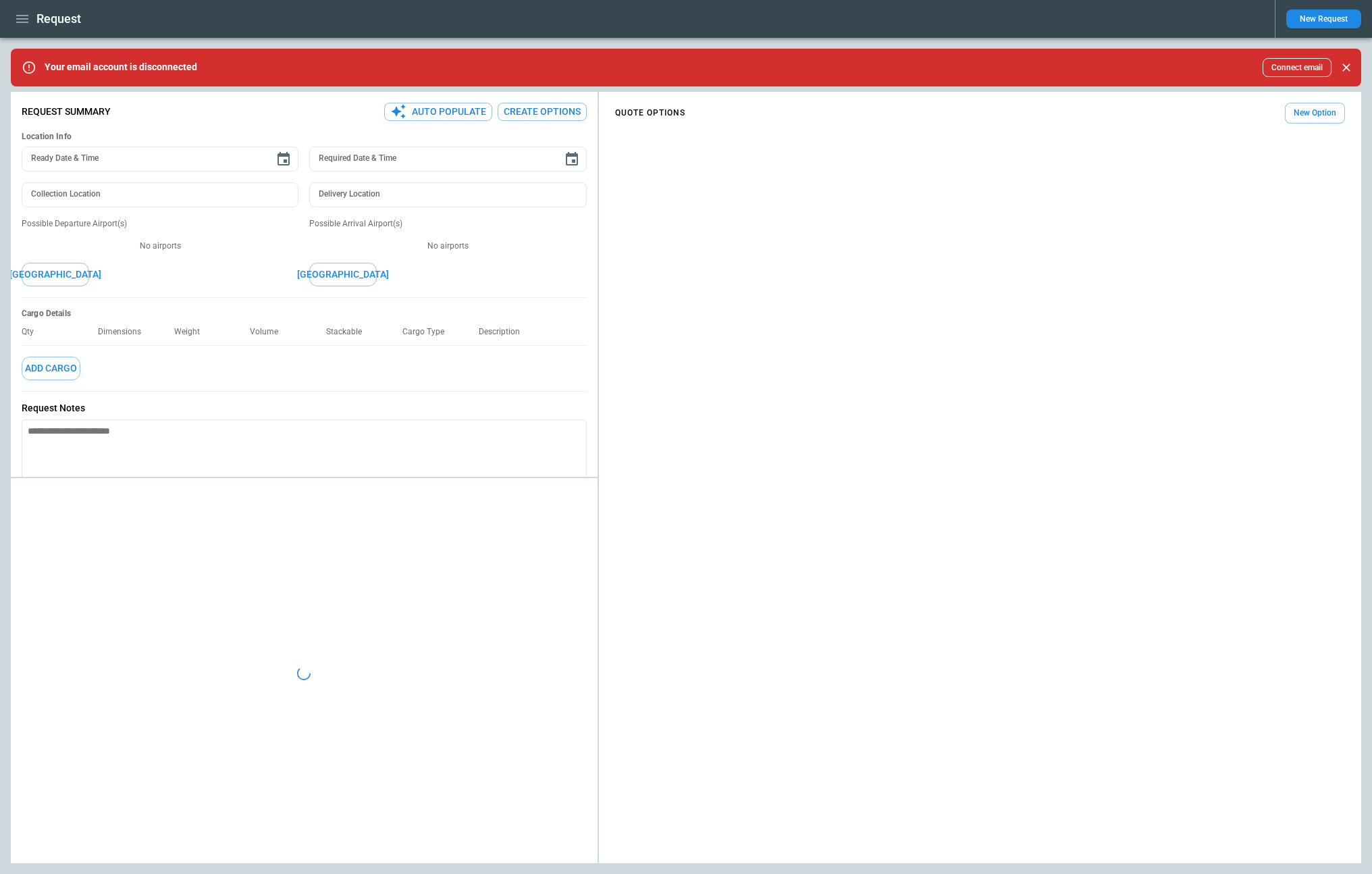
type textarea "*"
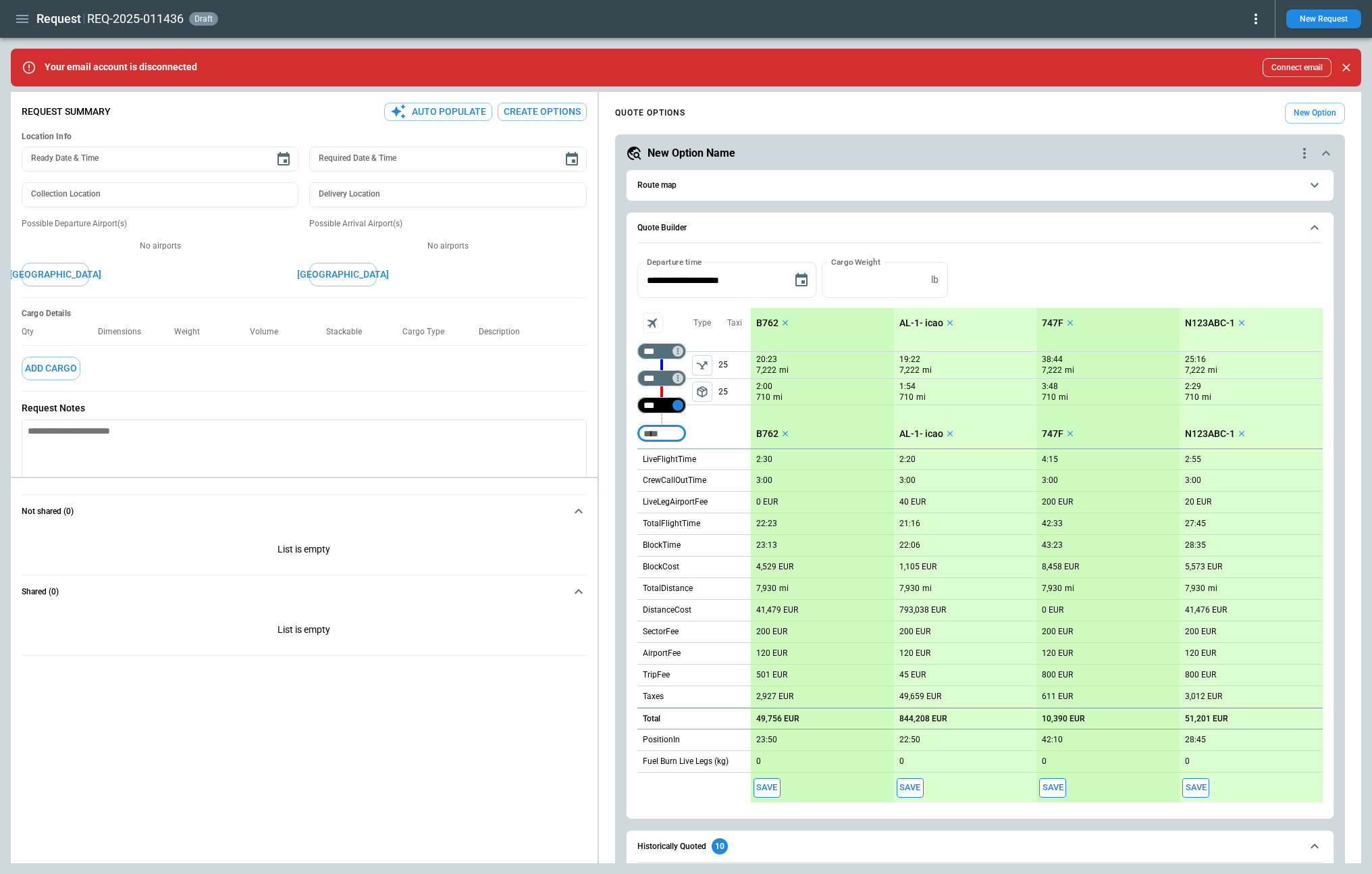
click at [677, 406] on icon "Too short" at bounding box center [678, 405] width 10 height 10
click at [702, 462] on p "Airport info" at bounding box center [699, 463] width 41 height 12
click at [617, 461] on div at bounding box center [686, 437] width 1372 height 874
